Goal: Transaction & Acquisition: Subscribe to service/newsletter

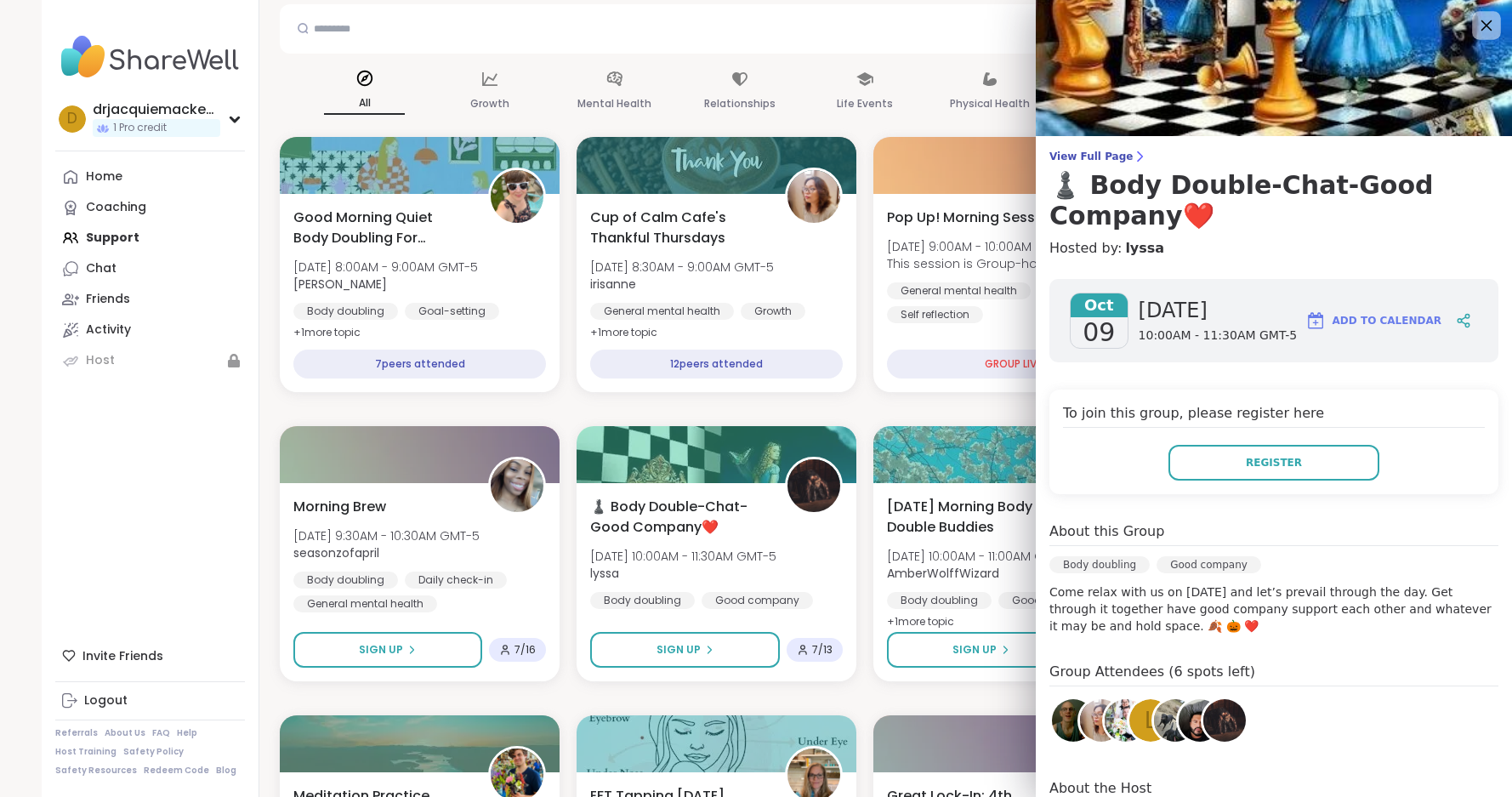
click at [1473, 28] on div at bounding box center [1487, 25] width 29 height 29
click at [1475, 22] on icon at bounding box center [1486, 25] width 22 height 22
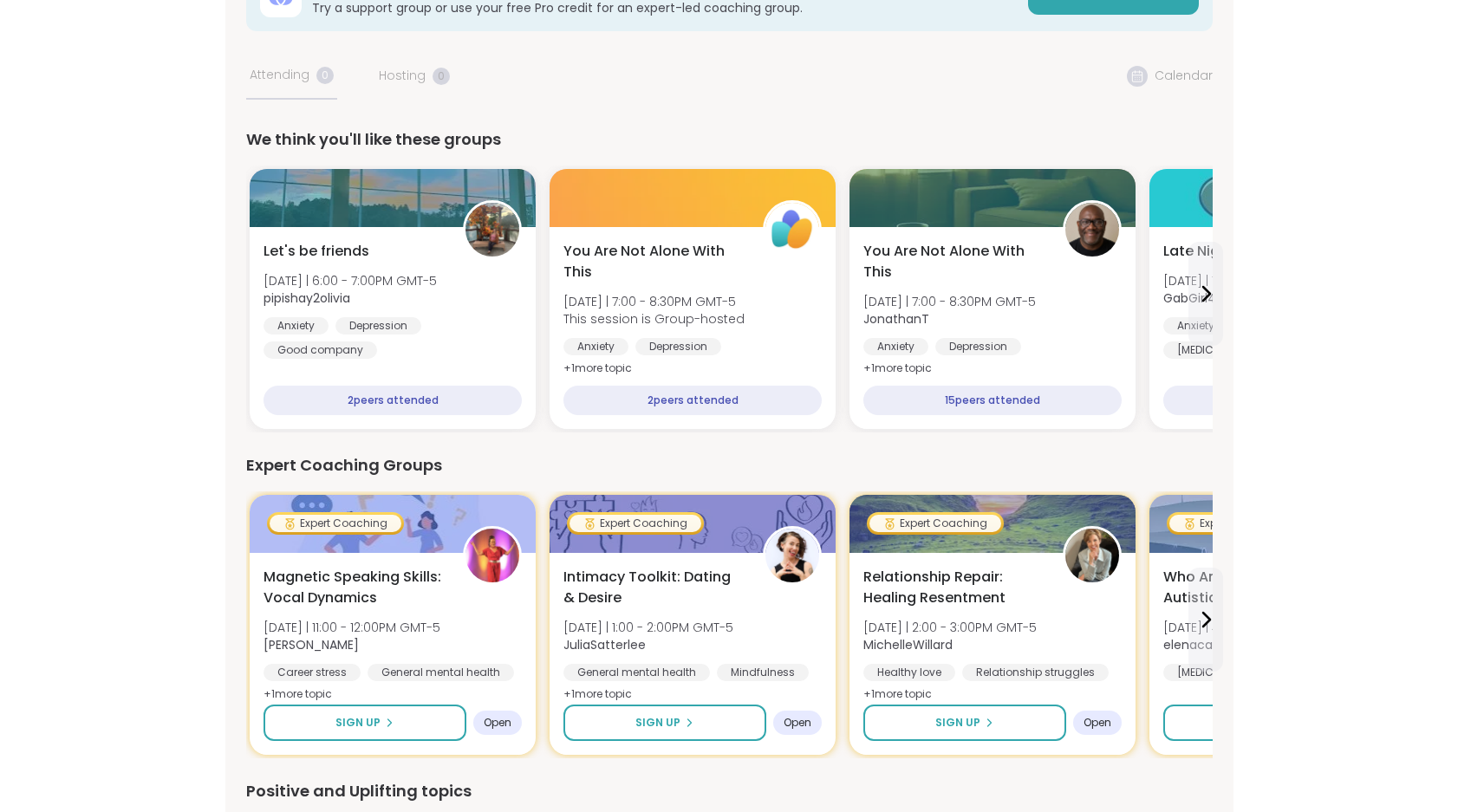
scroll to position [87, 0]
